Goal: Task Accomplishment & Management: Manage account settings

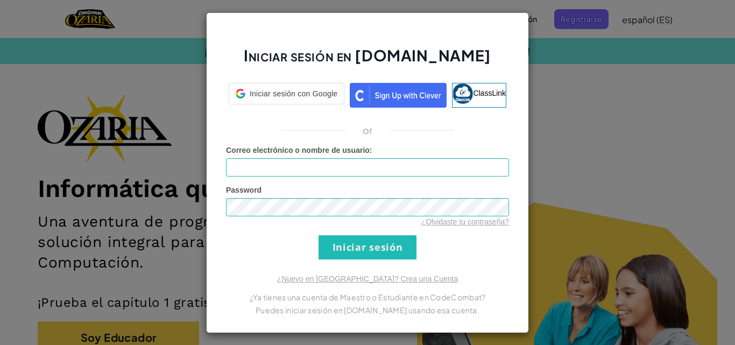
click at [535, 117] on div "Iniciar sesión en [DOMAIN_NAME] Iniciar sesión con Google Iniciar sesión con Go…" at bounding box center [367, 172] width 735 height 345
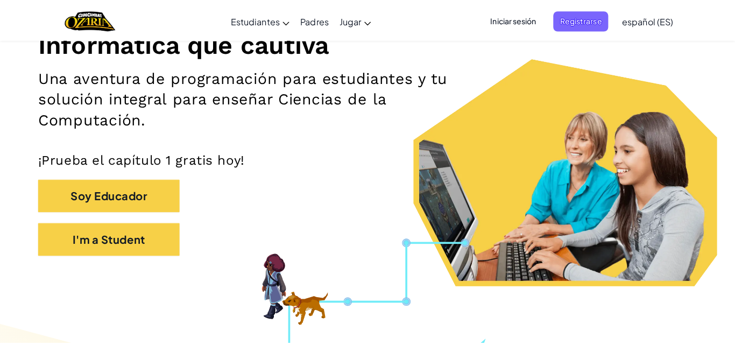
scroll to position [149, 0]
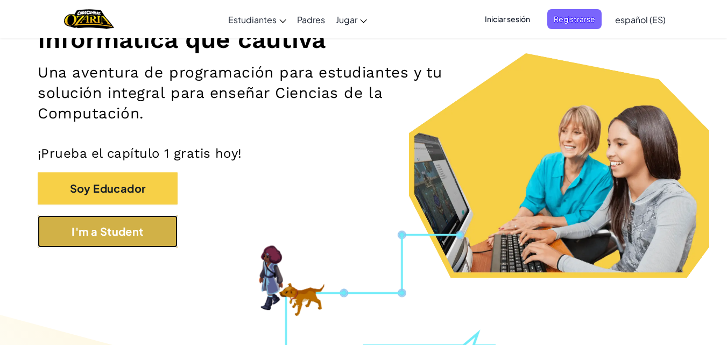
click at [157, 231] on button "I'm a Student" at bounding box center [108, 231] width 140 height 32
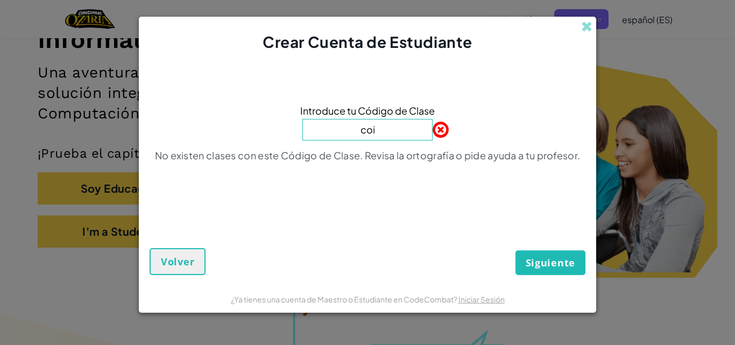
type input "Coinjumppower"
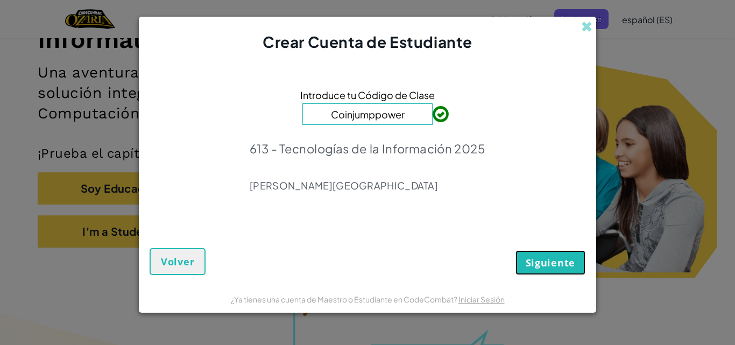
click at [560, 262] on span "Siguiente" at bounding box center [551, 262] width 50 height 13
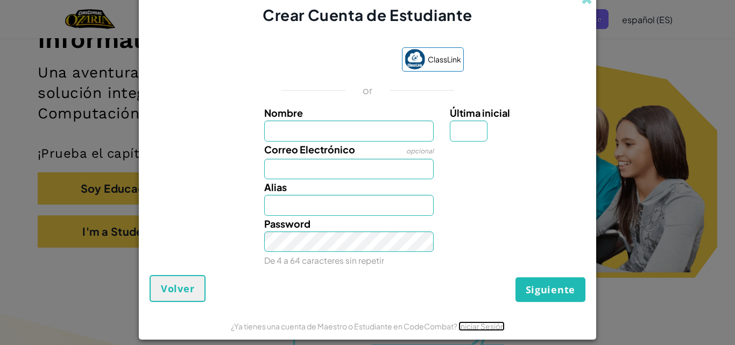
click at [471, 326] on link "Iniciar Sesión" at bounding box center [482, 326] width 46 height 10
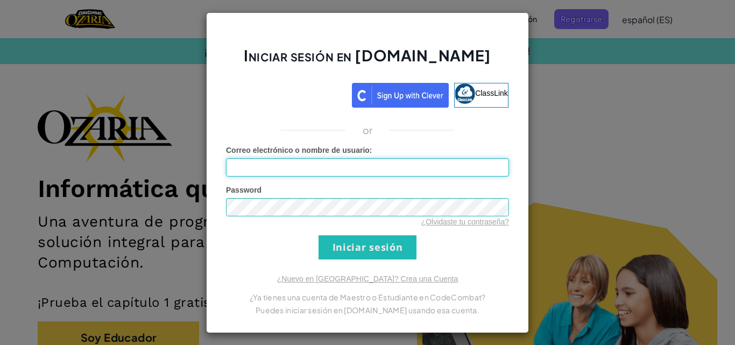
click at [405, 172] on input "Correo electrónico o nombre de usuario :" at bounding box center [367, 167] width 283 height 18
type input "[EMAIL_ADDRESS][DOMAIN_NAME]"
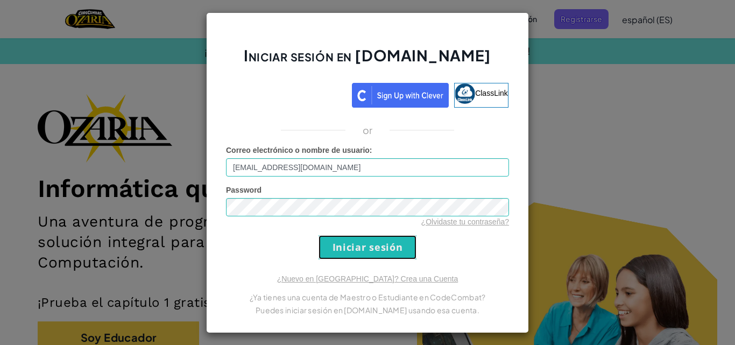
click at [334, 246] on input "Iniciar sesión" at bounding box center [368, 247] width 98 height 24
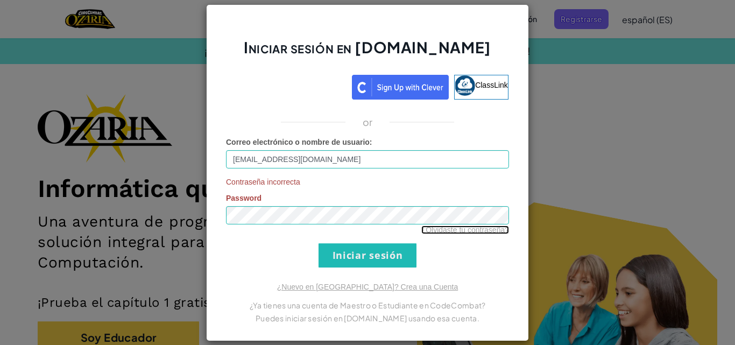
click at [469, 232] on link "¿Olvidaste tu contraseña?" at bounding box center [465, 229] width 88 height 9
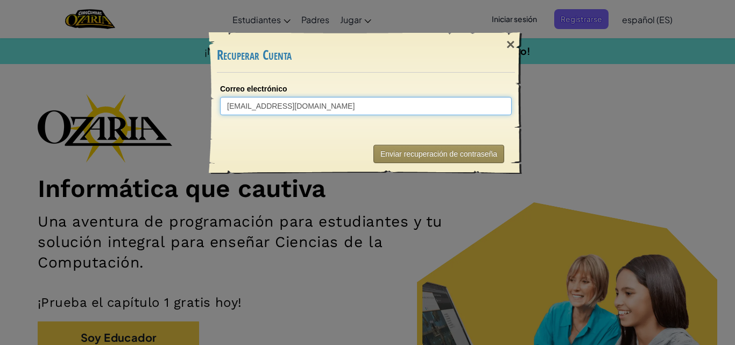
type input "[EMAIL_ADDRESS][DOMAIN_NAME]"
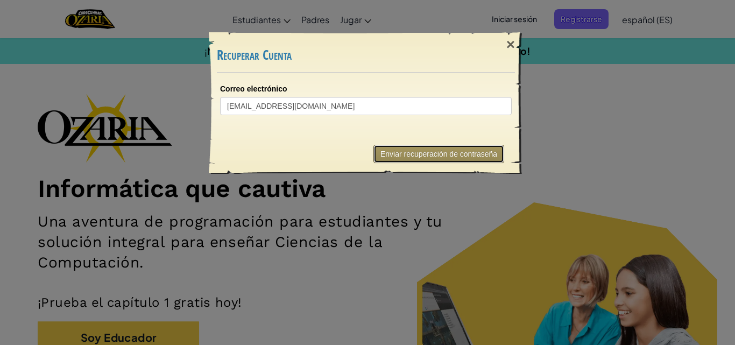
click at [435, 156] on button "Enviar recuperación de contraseña" at bounding box center [438, 154] width 131 height 18
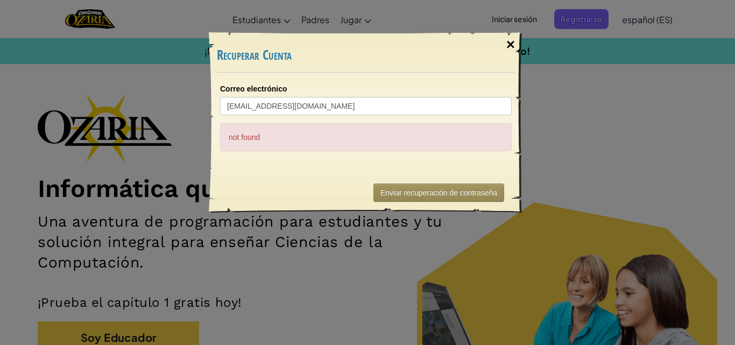
click at [509, 40] on div "×" at bounding box center [510, 44] width 25 height 31
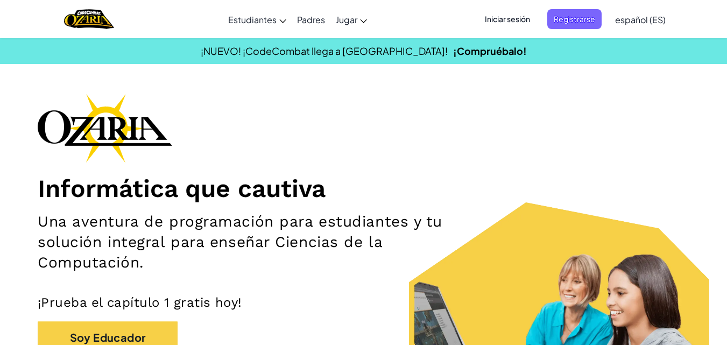
click at [508, 18] on span "Iniciar sesión" at bounding box center [507, 19] width 58 height 20
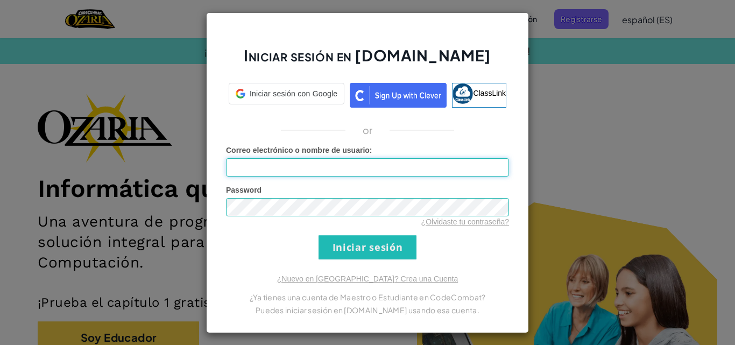
click at [344, 173] on input "Correo electrónico o nombre de usuario :" at bounding box center [367, 167] width 283 height 18
type input "[EMAIL_ADDRESS][DOMAIN_NAME]"
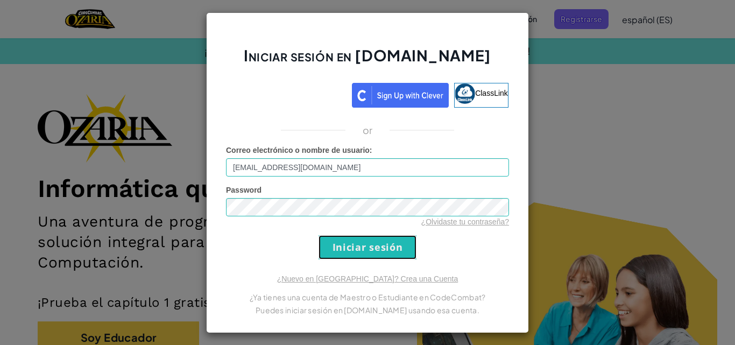
click at [349, 252] on input "Iniciar sesión" at bounding box center [368, 247] width 98 height 24
